Goal: Navigation & Orientation: Go to known website

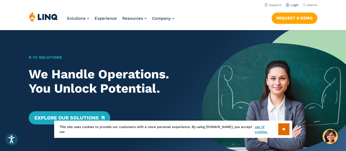
click at [293, 5] on link "Login" at bounding box center [292, 5] width 13 height 4
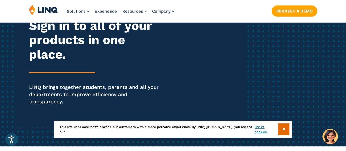
scroll to position [77, 0]
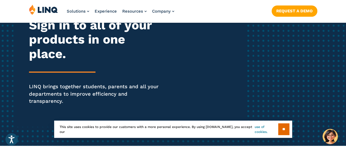
click at [263, 129] on link "use of cookies." at bounding box center [266, 129] width 23 height 10
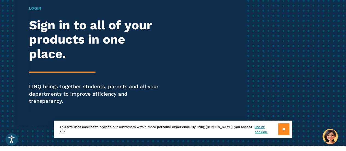
click at [285, 129] on input "**" at bounding box center [283, 129] width 11 height 12
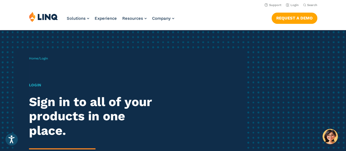
click at [36, 86] on h1 "Login" at bounding box center [95, 85] width 133 height 6
click at [296, 5] on link "Login" at bounding box center [292, 5] width 13 height 4
